Goal: Information Seeking & Learning: Learn about a topic

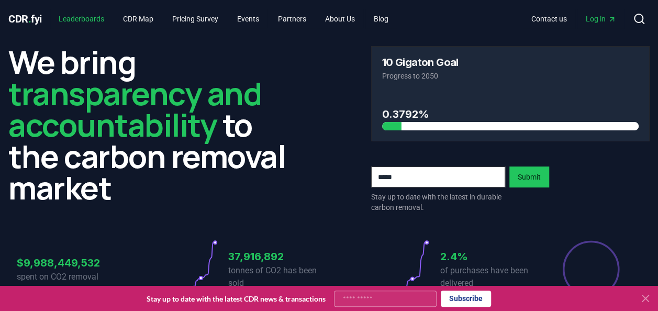
click at [101, 26] on link "Leaderboards" at bounding box center [81, 18] width 62 height 19
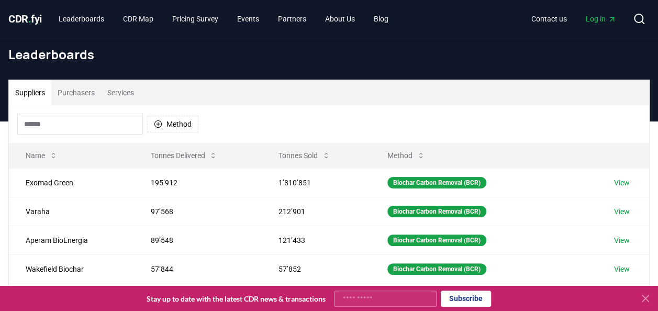
click at [641, 294] on icon at bounding box center [645, 298] width 13 height 13
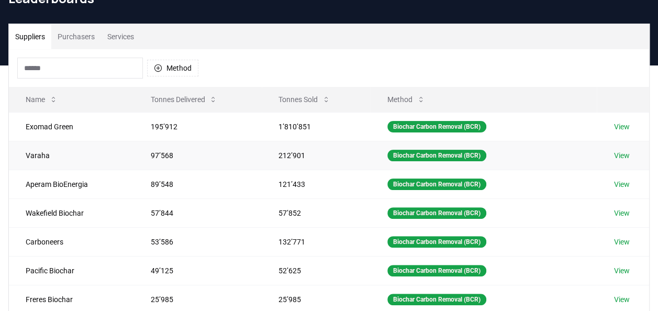
scroll to position [65, 0]
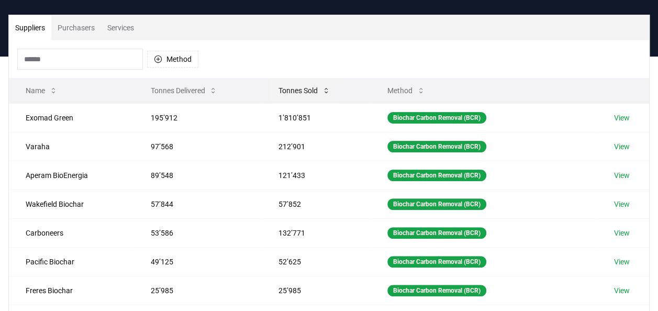
click at [328, 86] on icon at bounding box center [326, 90] width 8 height 8
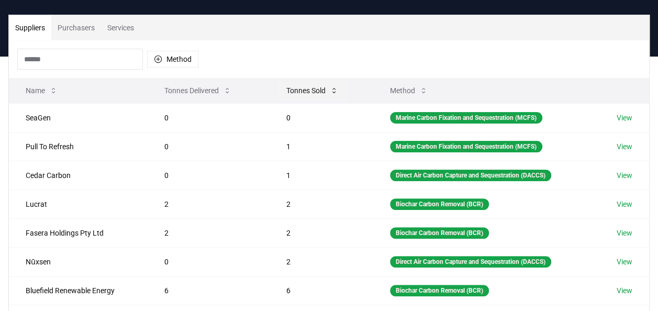
click at [328, 86] on button "Tonnes Sold" at bounding box center [312, 90] width 69 height 21
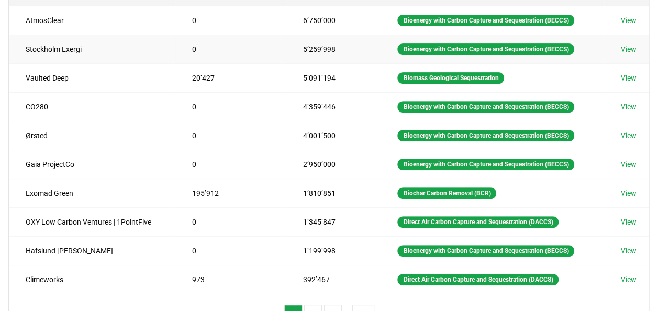
scroll to position [74, 0]
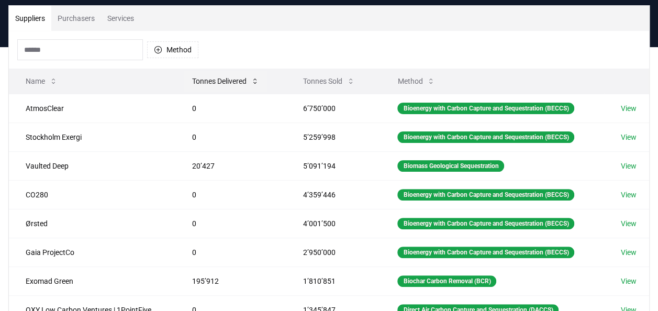
click at [253, 82] on icon at bounding box center [255, 81] width 8 height 8
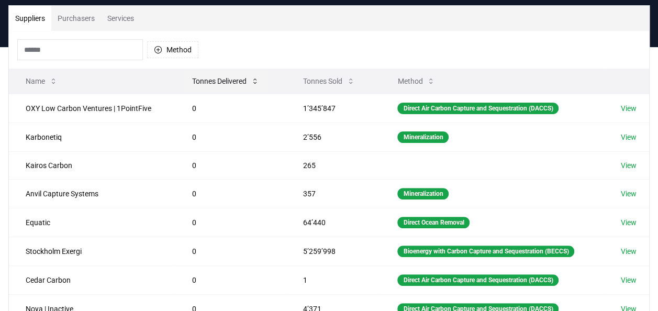
click at [253, 82] on icon at bounding box center [255, 81] width 8 height 8
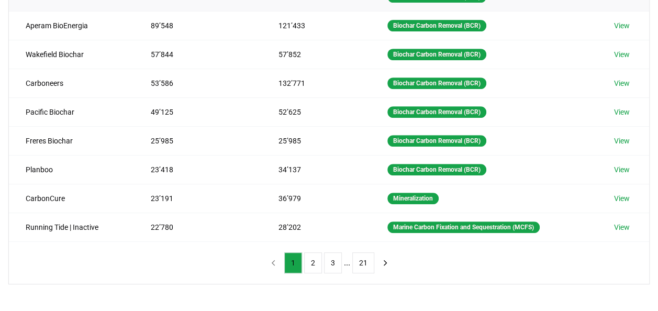
scroll to position [225, 0]
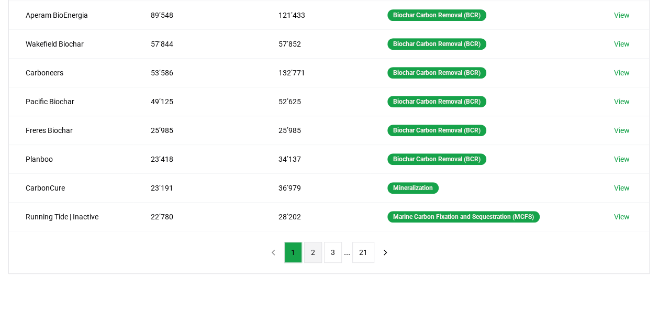
click at [312, 245] on button "2" at bounding box center [313, 252] width 18 height 21
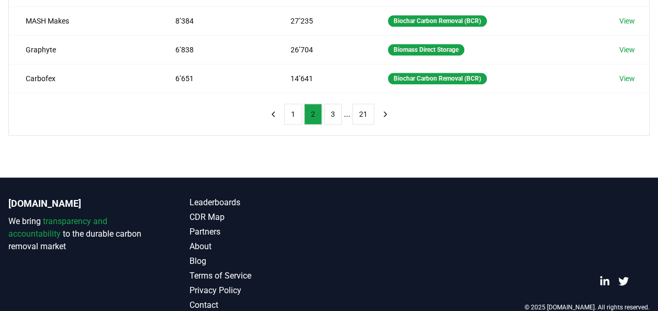
scroll to position [377, 0]
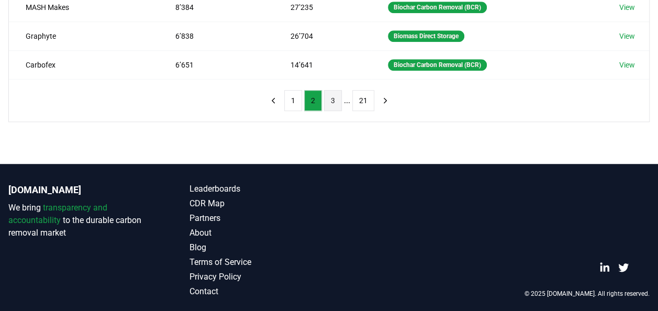
click at [332, 93] on button "3" at bounding box center [333, 100] width 18 height 21
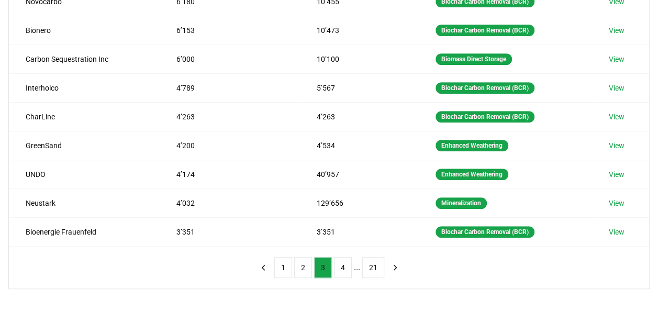
scroll to position [215, 0]
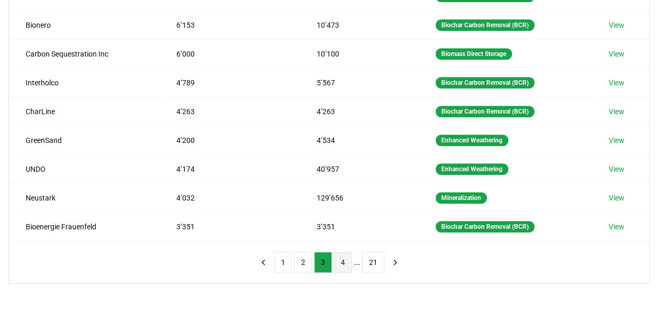
click at [339, 262] on button "4" at bounding box center [343, 262] width 18 height 21
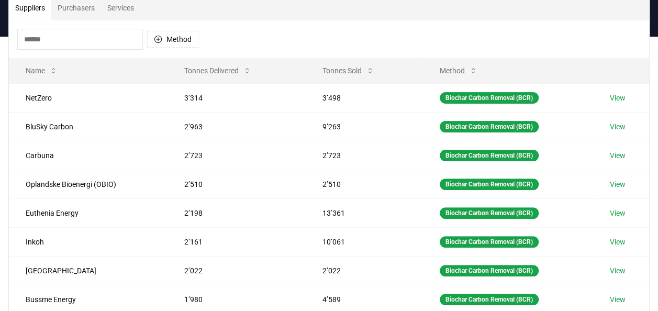
scroll to position [184, 0]
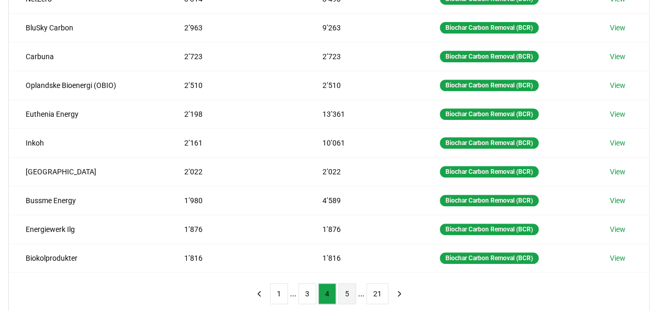
click at [350, 284] on button "5" at bounding box center [347, 293] width 18 height 21
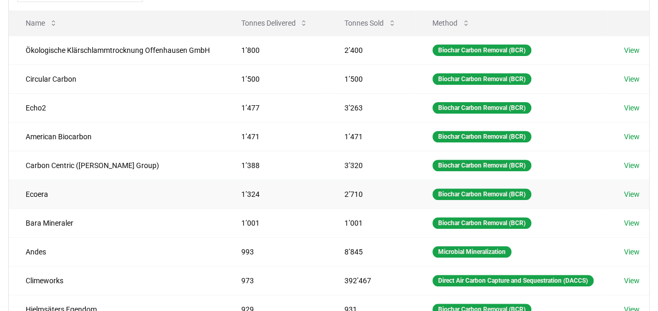
scroll to position [80, 0]
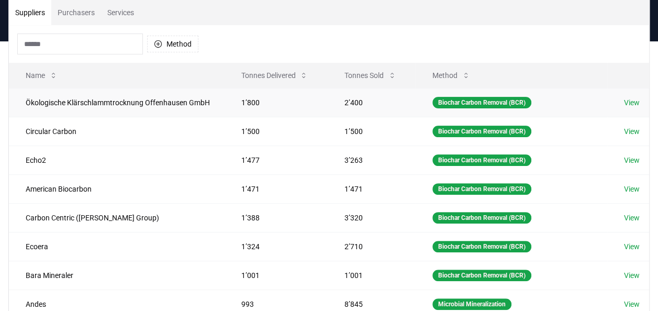
click at [116, 105] on td "Ökologische Klärschlammtrocknung Offenhausen GmbH" at bounding box center [116, 102] width 215 height 29
click at [629, 108] on link "View" at bounding box center [632, 102] width 16 height 10
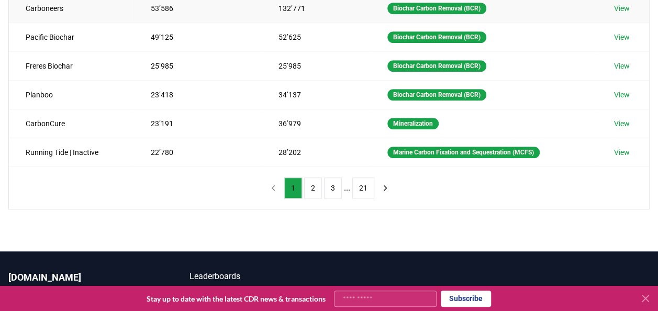
scroll to position [312, 0]
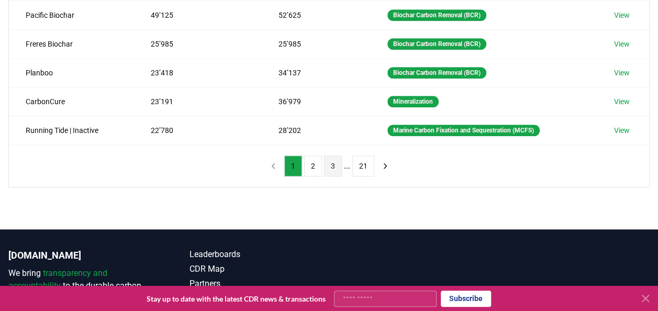
click at [328, 161] on button "3" at bounding box center [333, 166] width 18 height 21
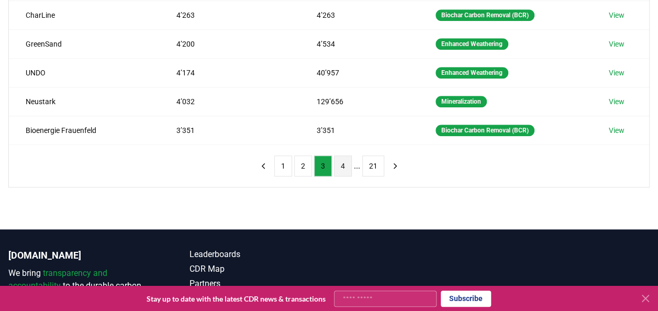
click at [340, 163] on button "4" at bounding box center [343, 166] width 18 height 21
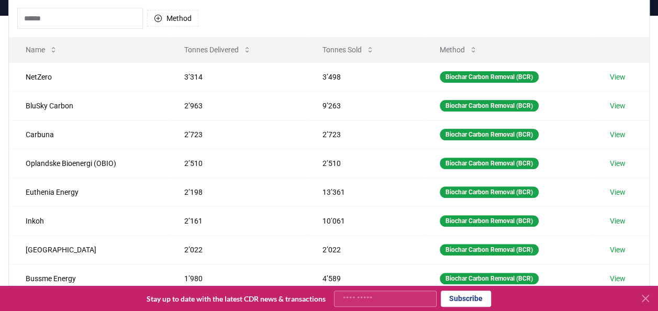
scroll to position [237, 0]
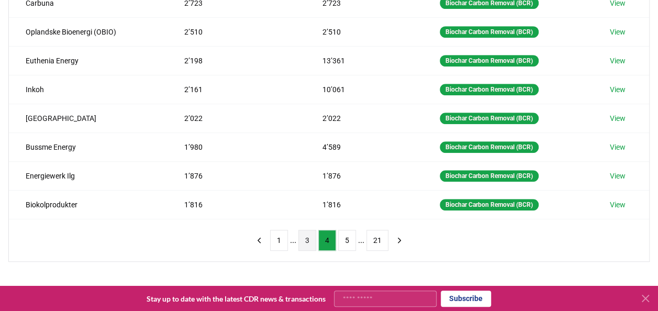
click at [312, 234] on button "3" at bounding box center [307, 240] width 18 height 21
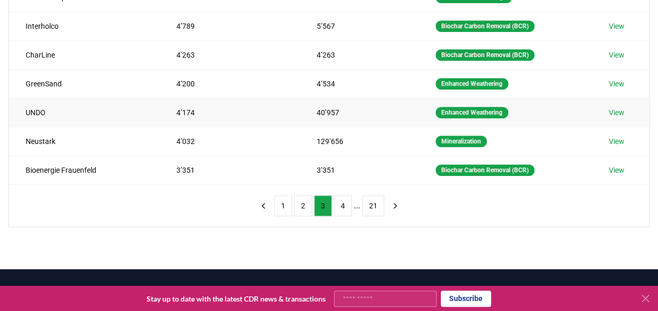
scroll to position [273, 0]
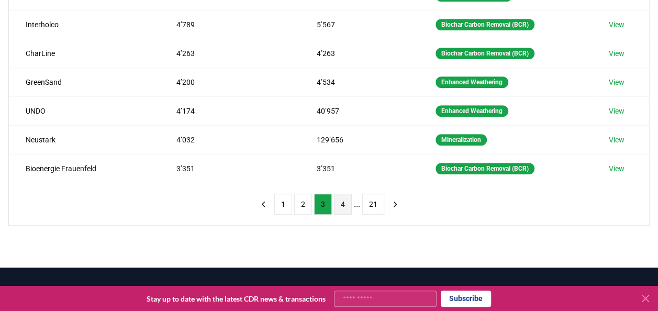
click at [339, 198] on button "4" at bounding box center [343, 204] width 18 height 21
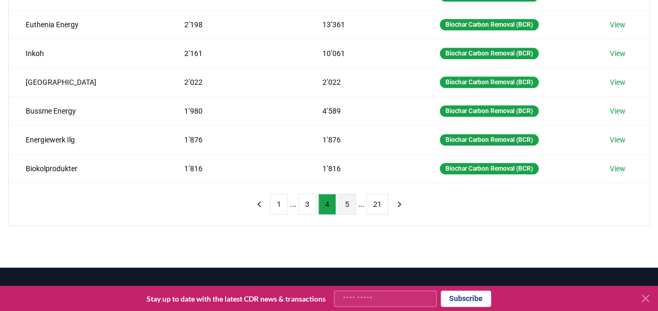
click at [349, 198] on button "5" at bounding box center [347, 204] width 18 height 21
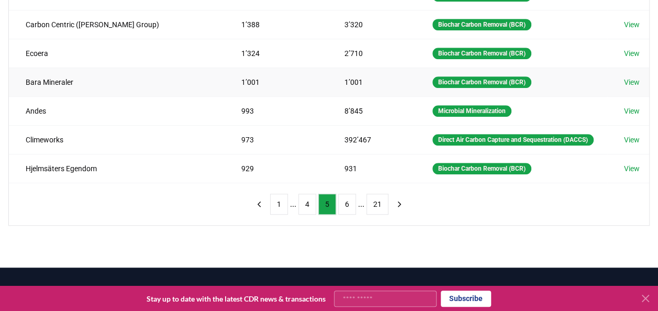
scroll to position [142, 0]
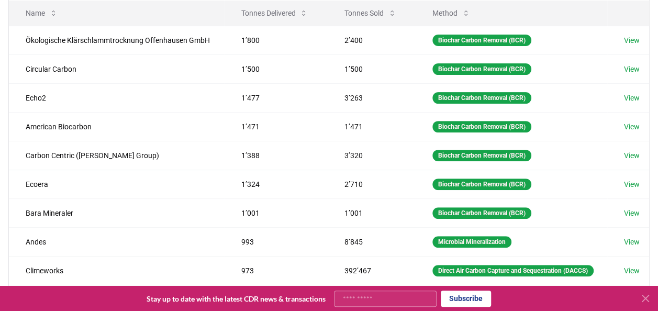
click at [643, 301] on icon at bounding box center [645, 298] width 6 height 6
